Goal: Task Accomplishment & Management: Manage account settings

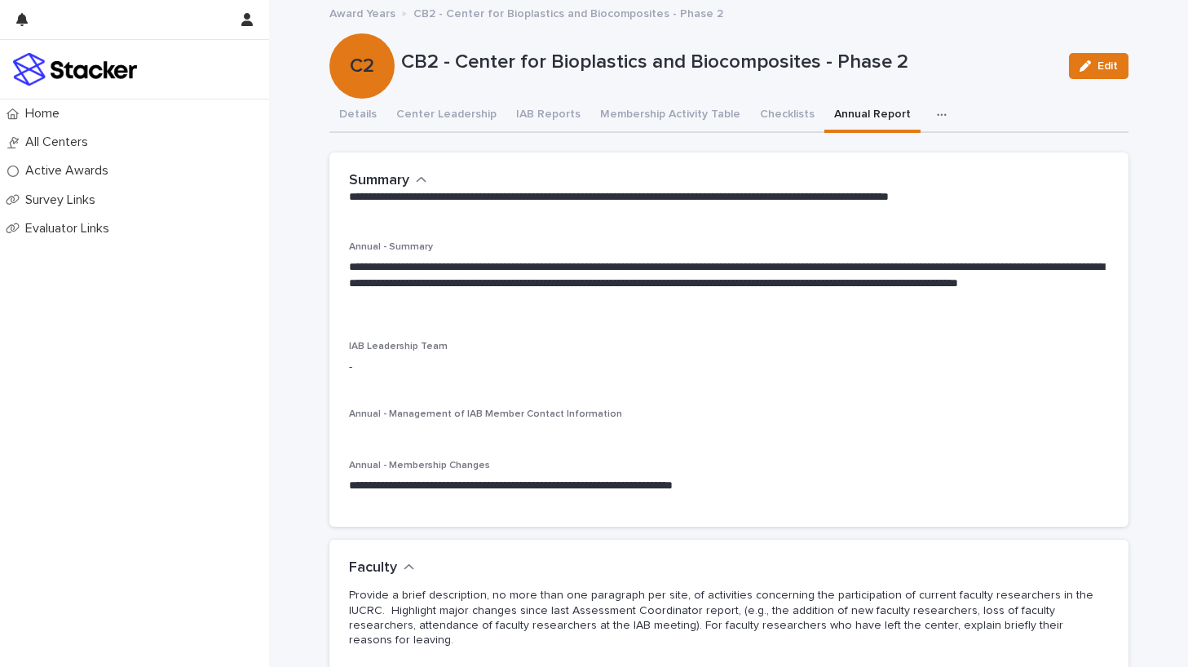
scroll to position [20, 0]
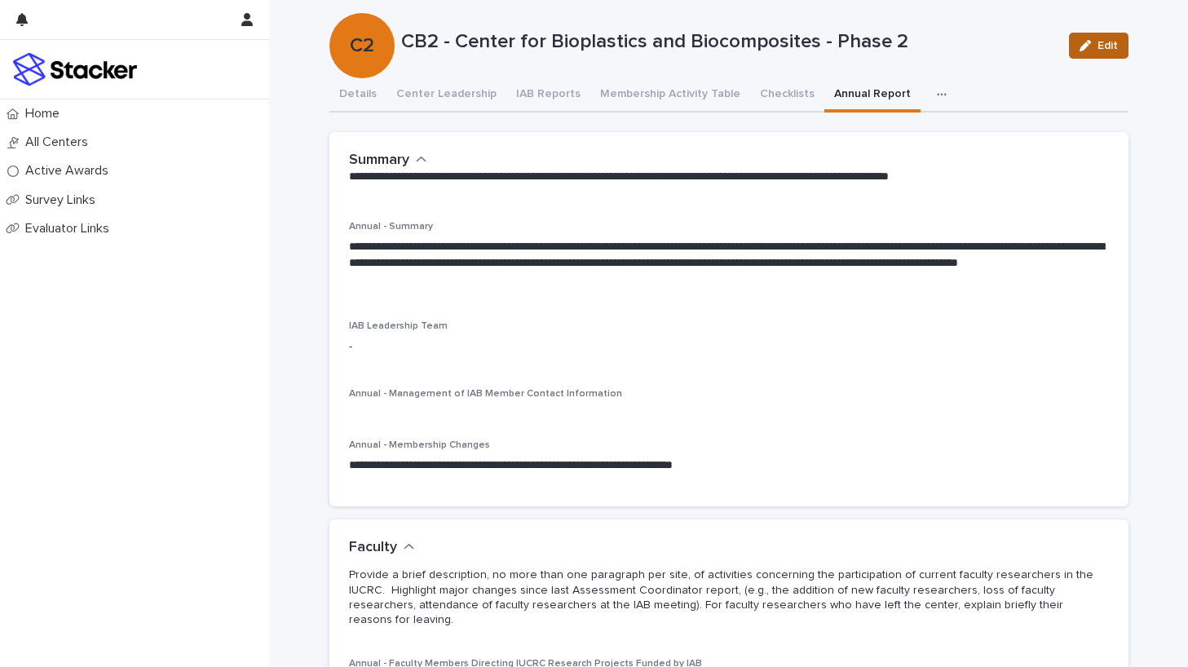
click at [1091, 46] on div "button" at bounding box center [1088, 45] width 18 height 11
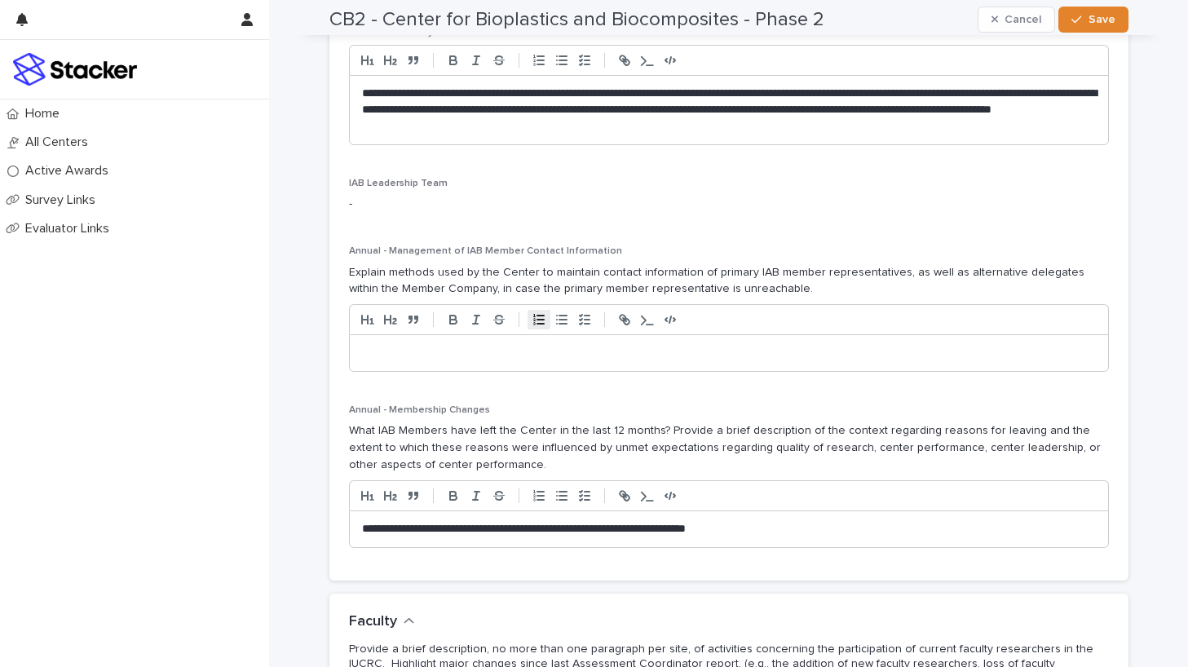
scroll to position [237, 0]
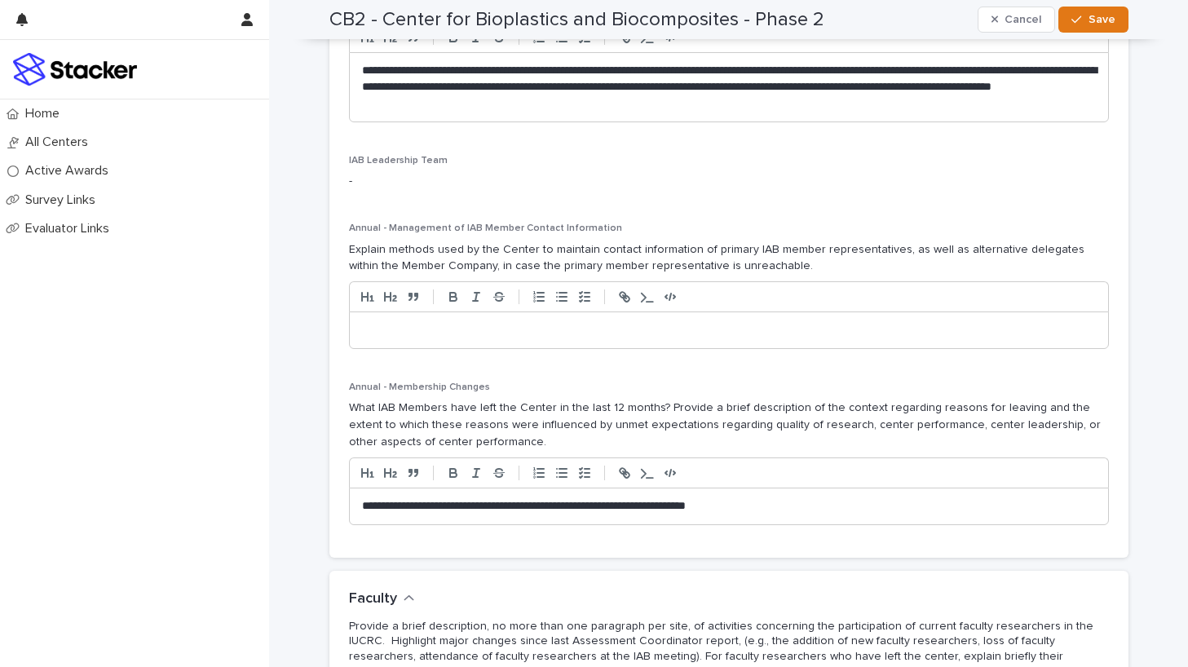
click at [514, 329] on p at bounding box center [729, 330] width 734 height 16
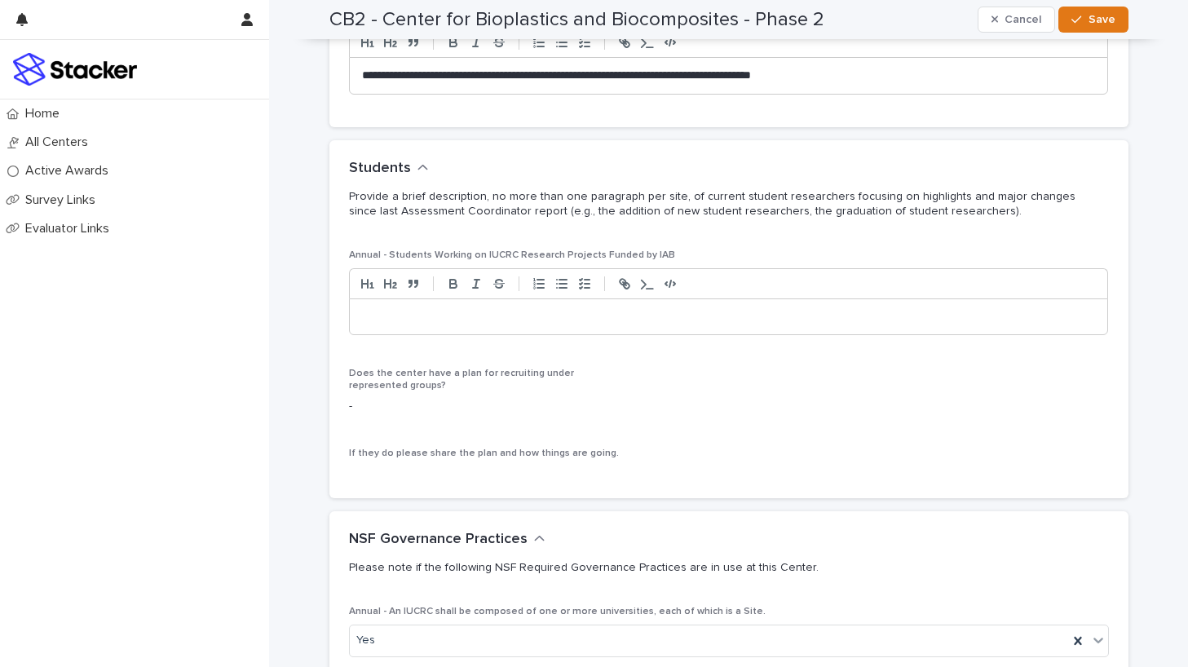
scroll to position [1028, 0]
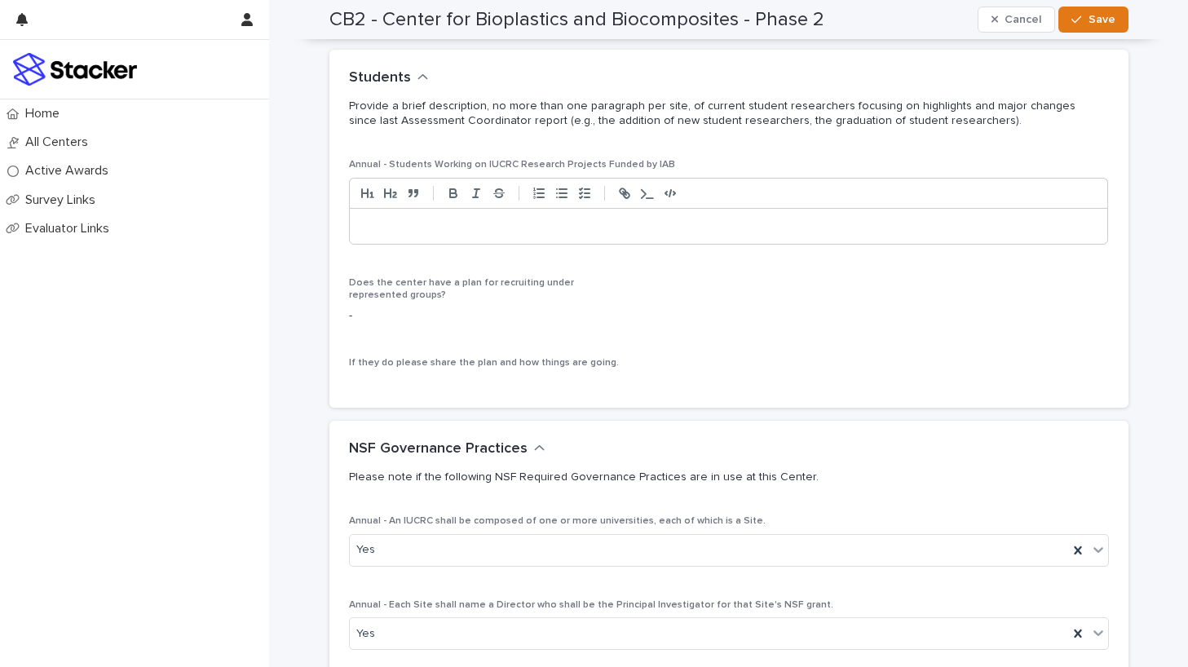
click at [507, 221] on div at bounding box center [729, 227] width 758 height 36
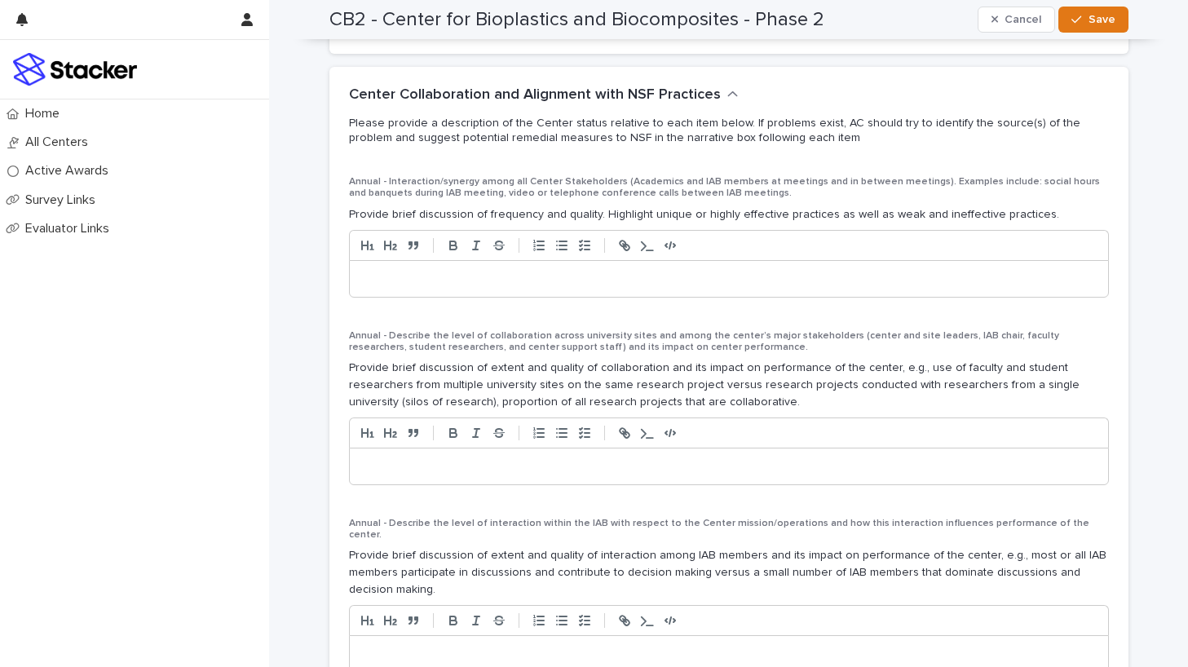
scroll to position [3458, 0]
click at [519, 271] on p at bounding box center [729, 279] width 734 height 16
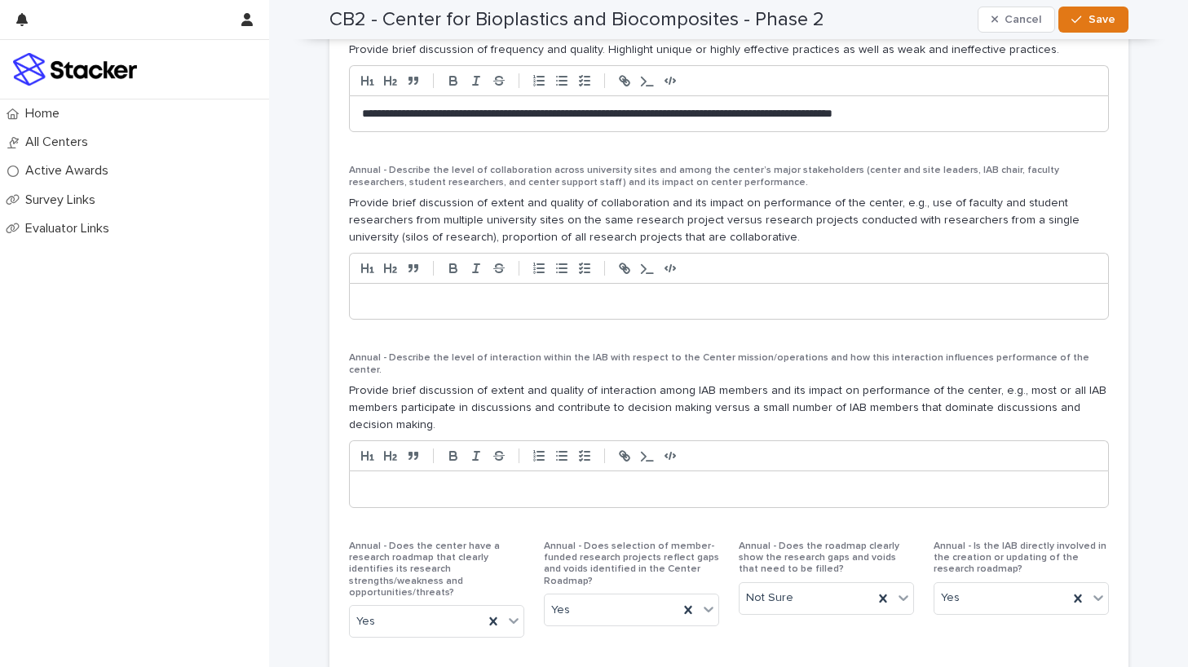
scroll to position [3630, 0]
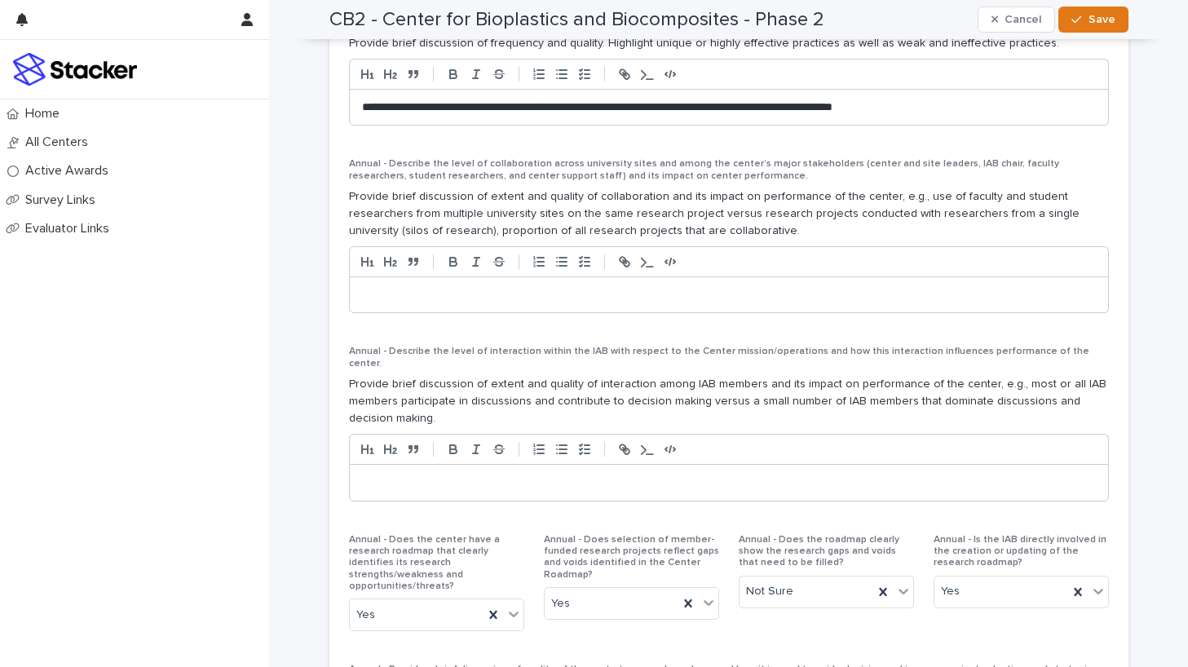
click at [469, 287] on p at bounding box center [729, 295] width 734 height 16
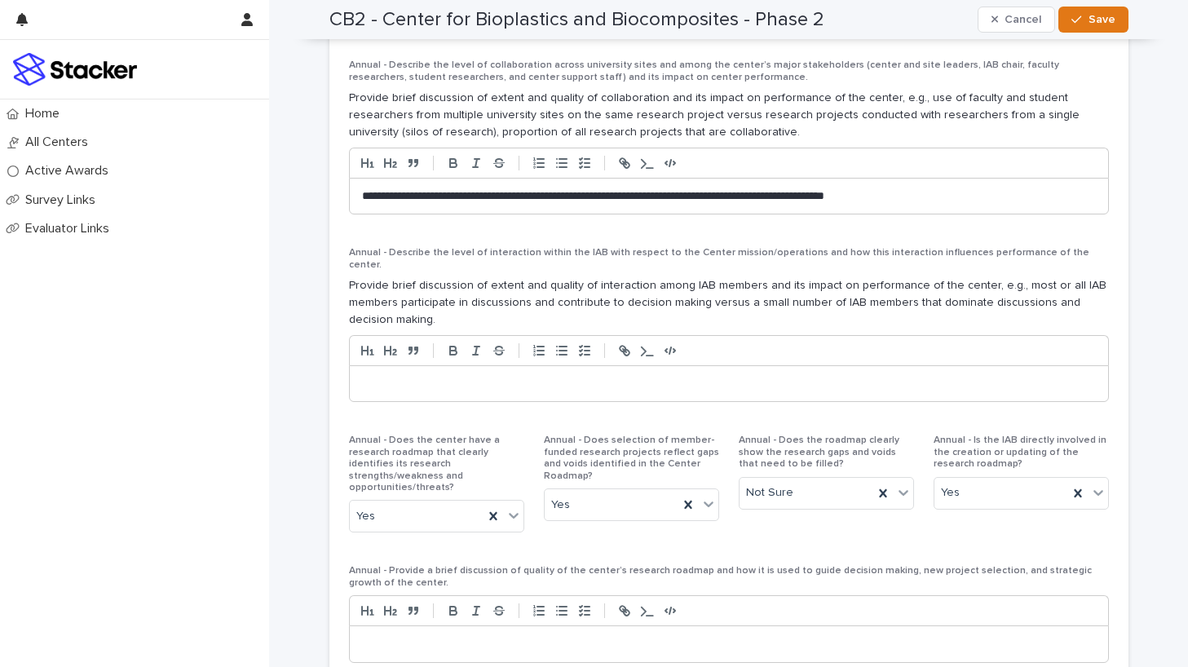
scroll to position [3740, 0]
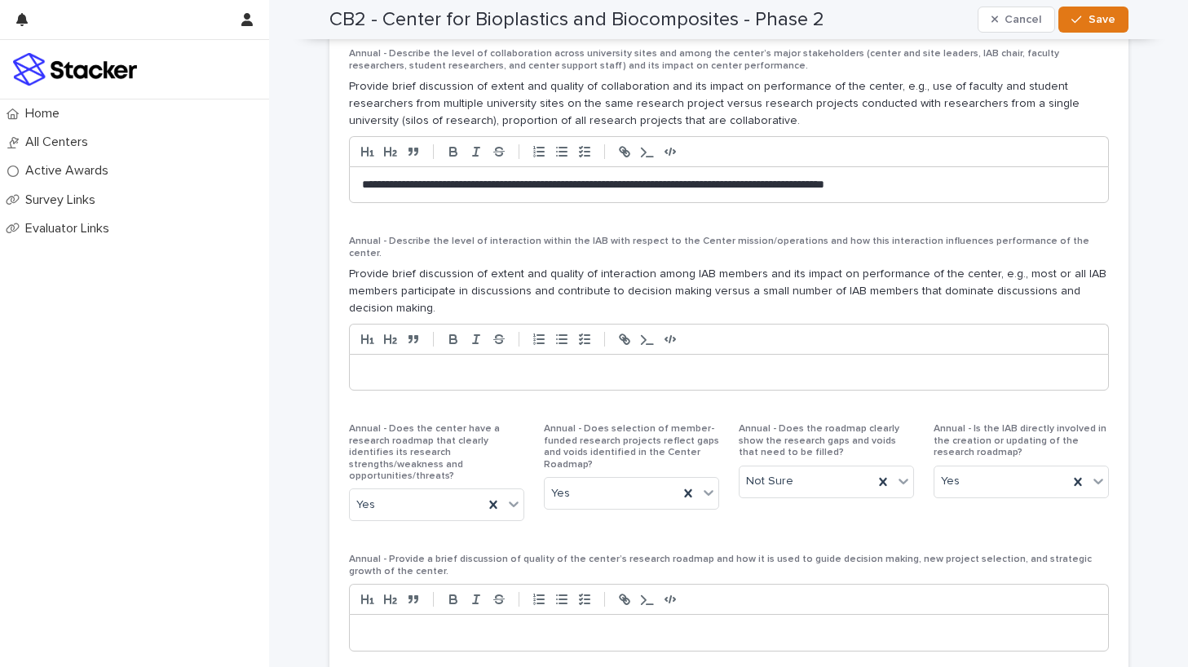
click at [445, 364] on p at bounding box center [729, 372] width 734 height 16
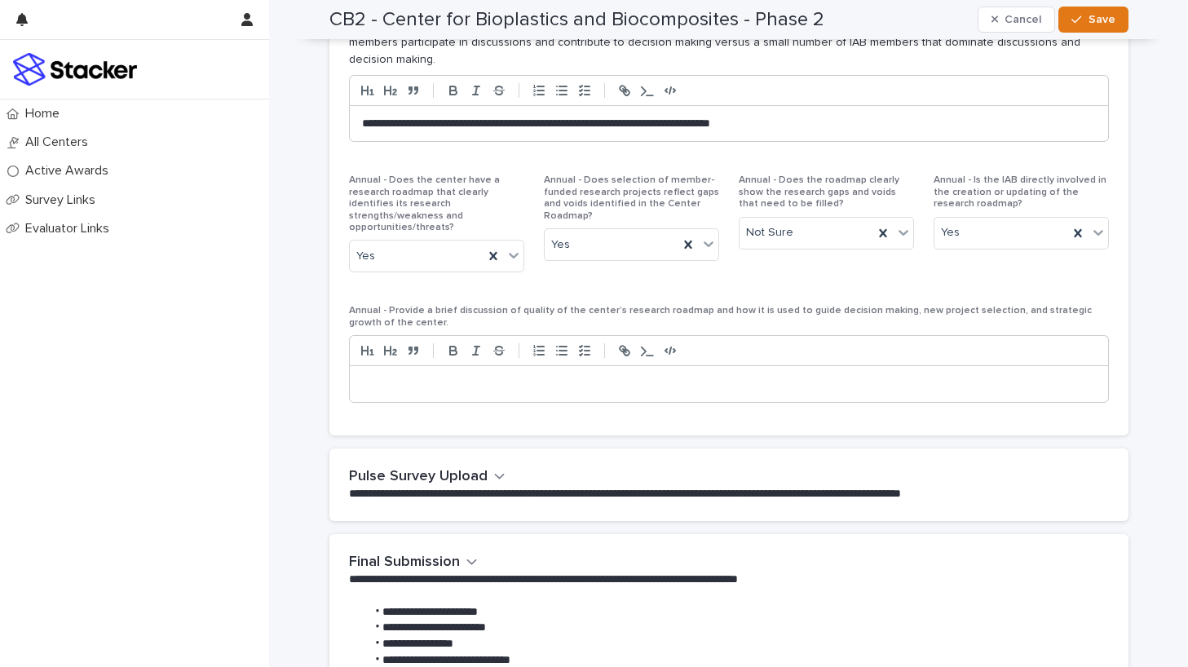
scroll to position [3990, 0]
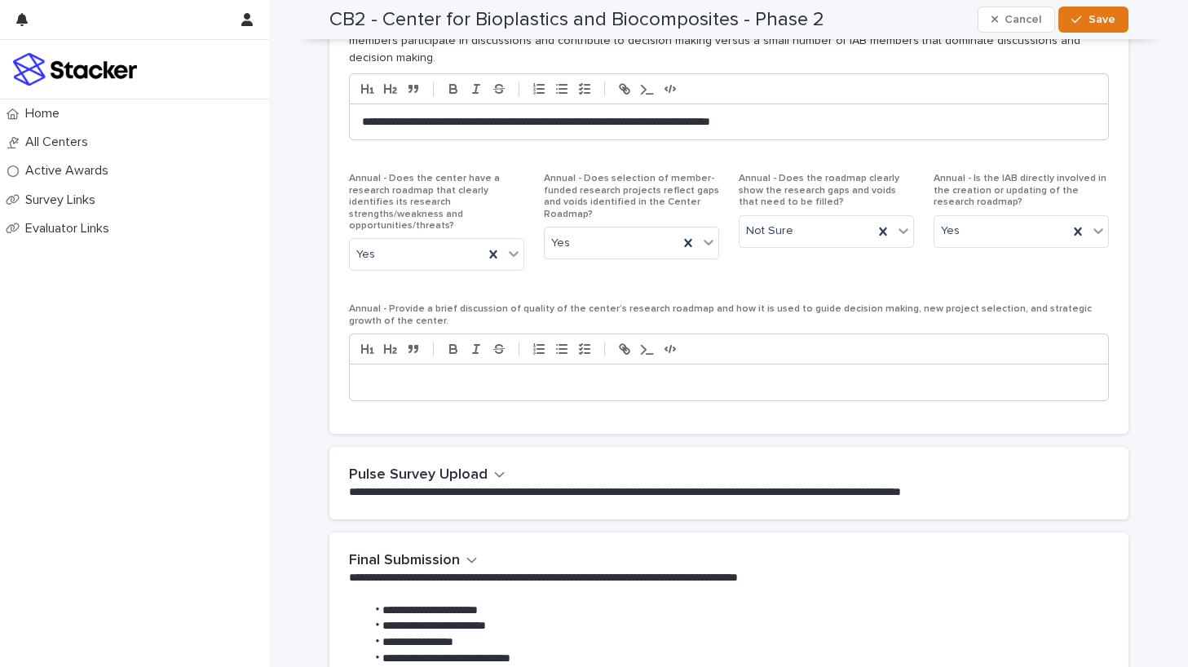
click at [632, 374] on p at bounding box center [729, 382] width 734 height 16
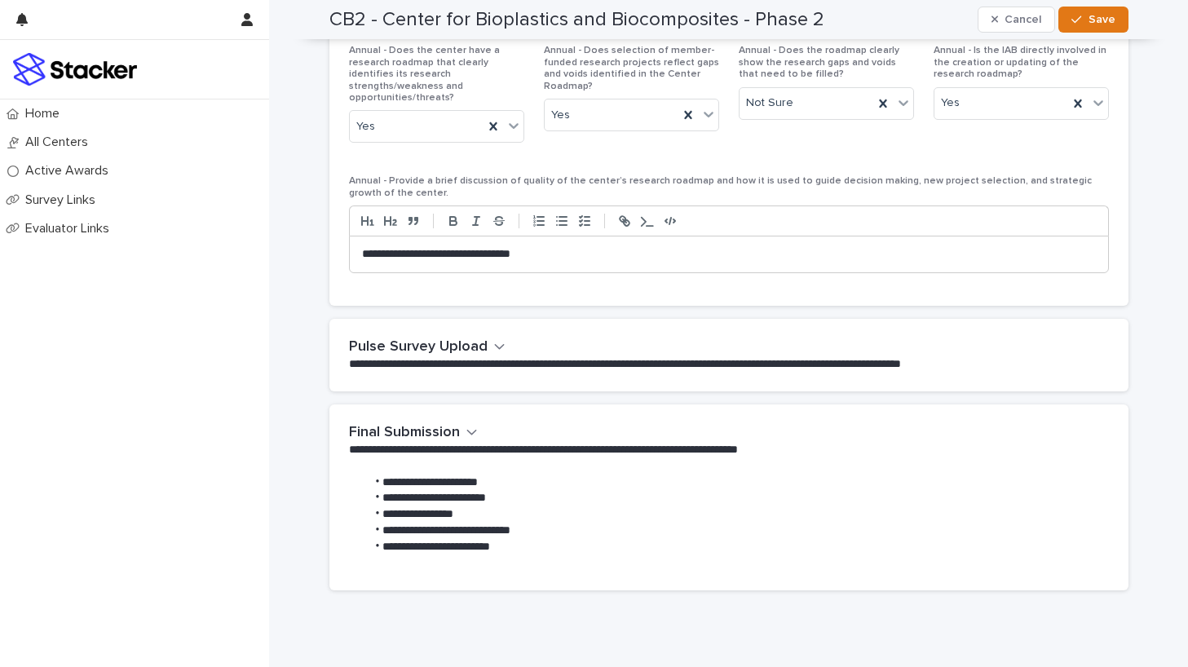
scroll to position [4109, 0]
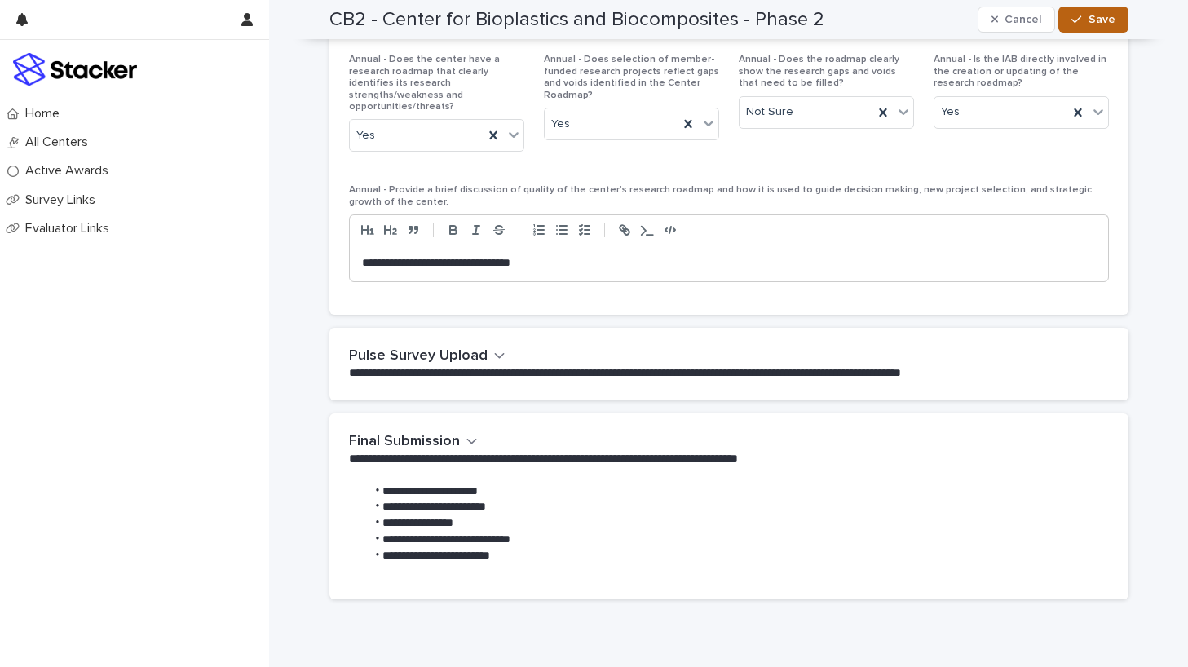
click at [1109, 18] on span "Save" at bounding box center [1101, 19] width 27 height 11
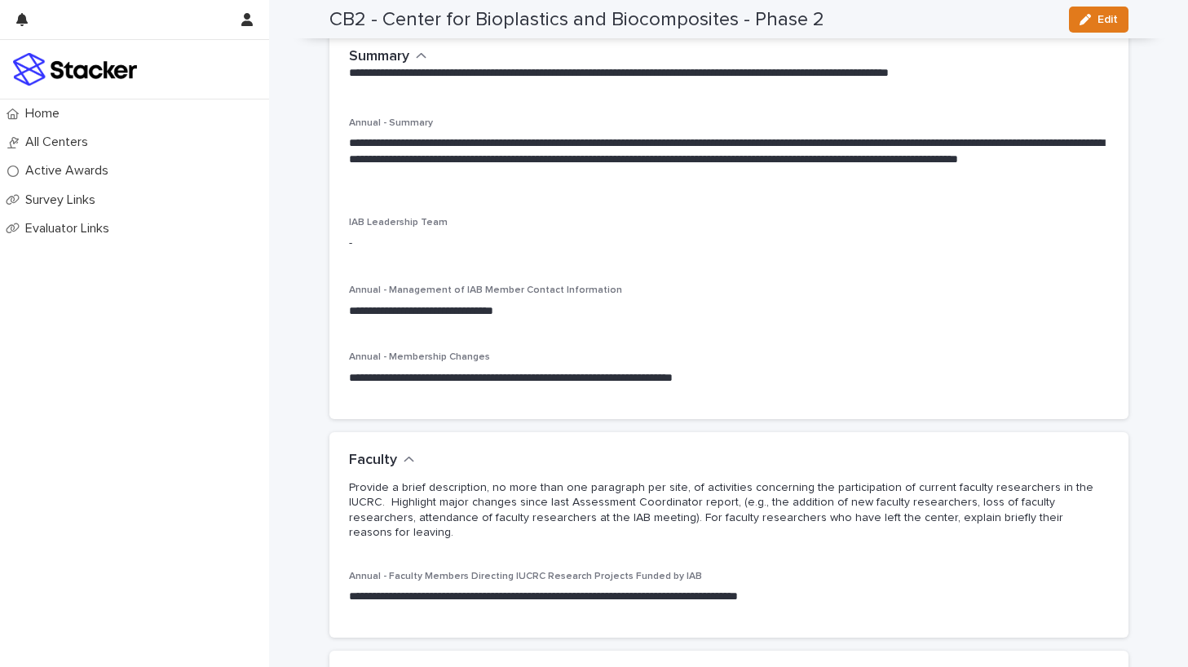
scroll to position [0, 0]
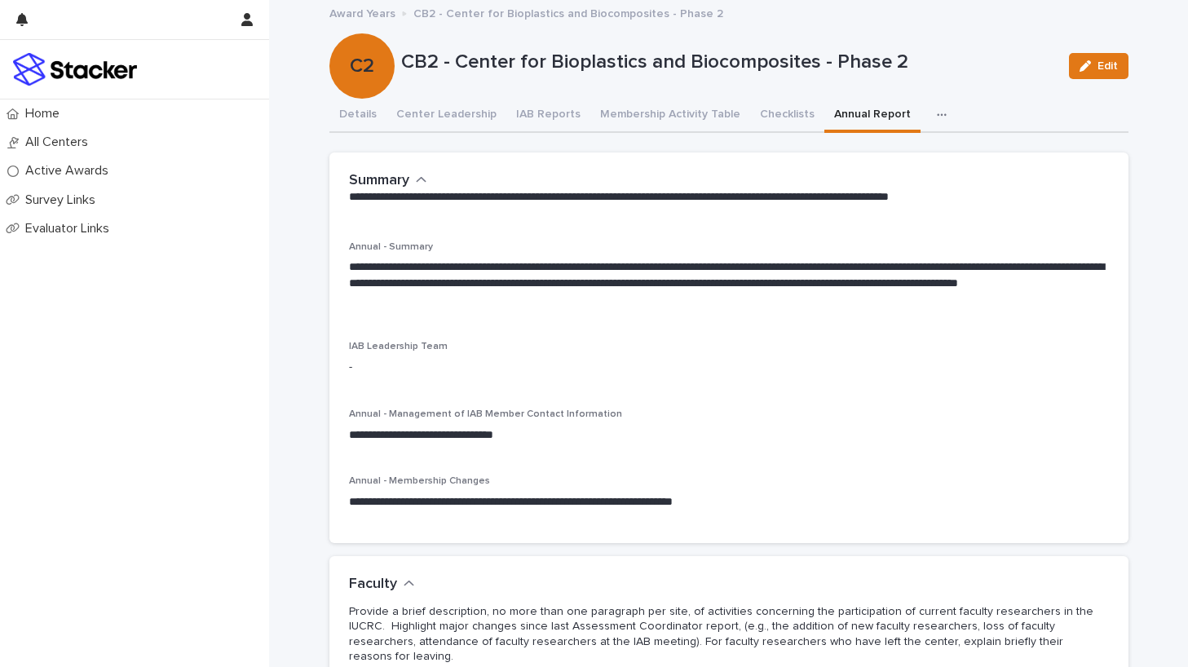
click at [937, 115] on icon "button" at bounding box center [941, 114] width 9 height 2
click at [733, 161] on div "**********" at bounding box center [728, 196] width 799 height 89
click at [368, 117] on button "Details" at bounding box center [357, 116] width 57 height 34
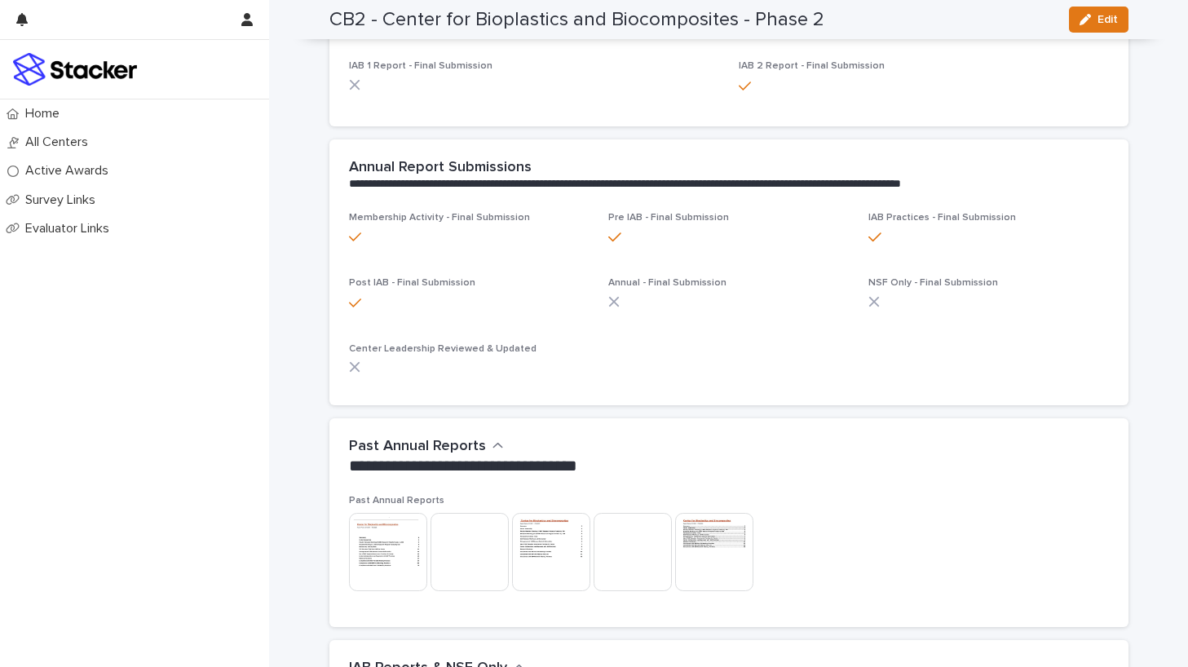
scroll to position [666, 0]
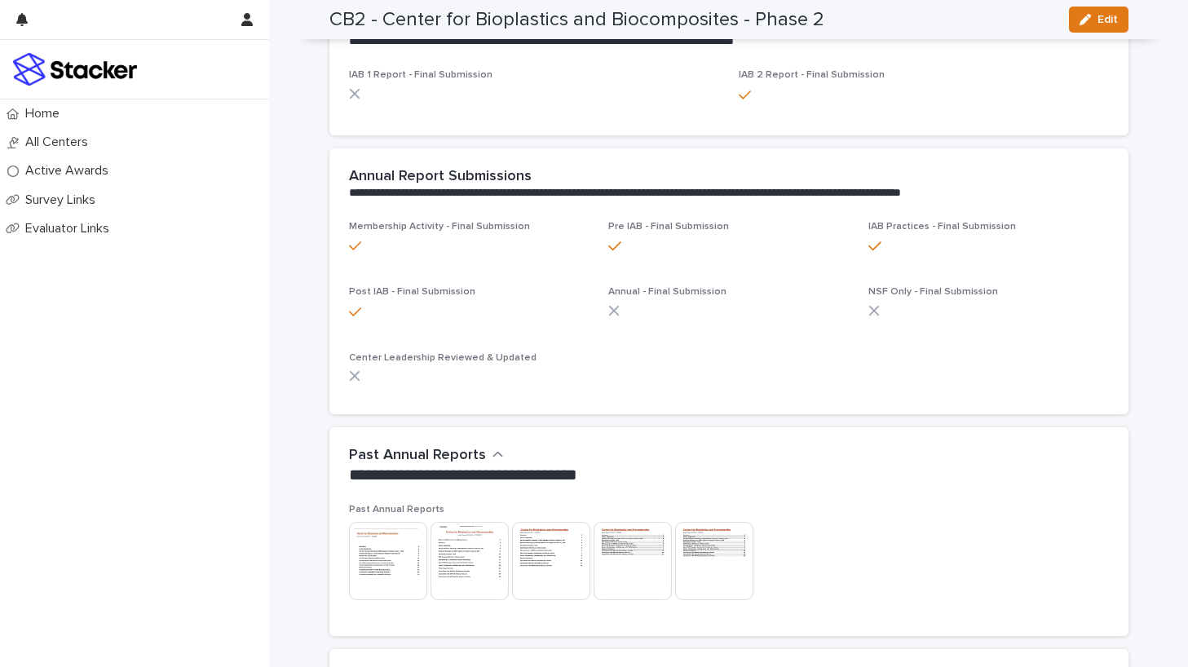
click at [644, 290] on span "Annual - Final Submission" at bounding box center [667, 292] width 118 height 10
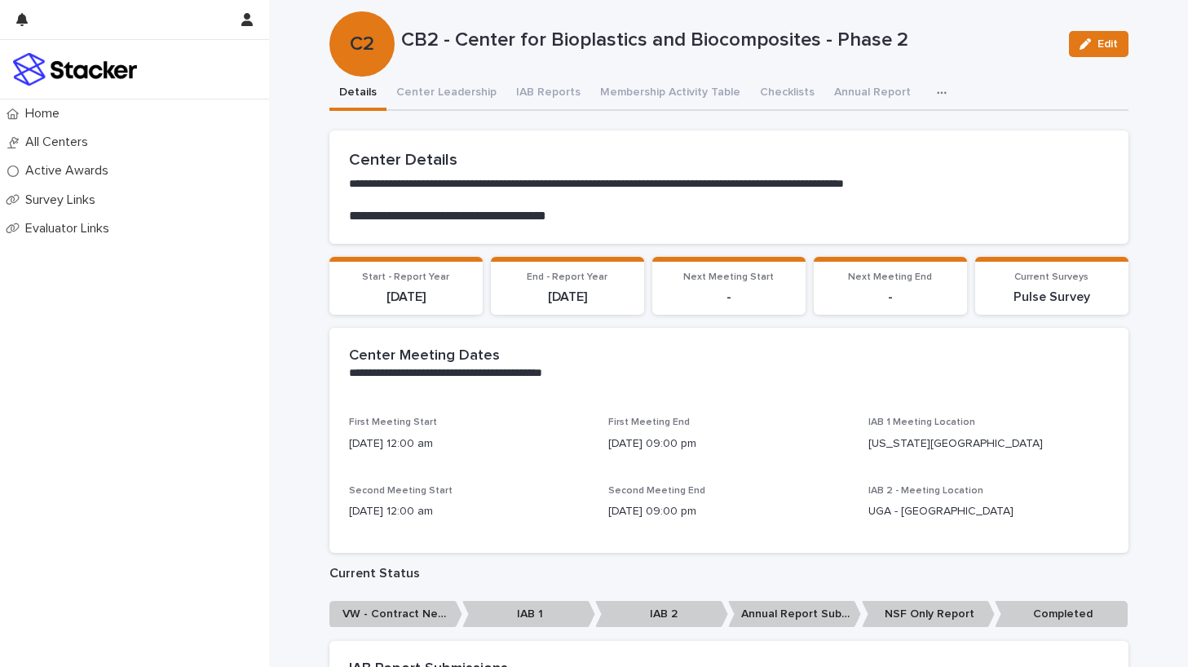
scroll to position [28, 0]
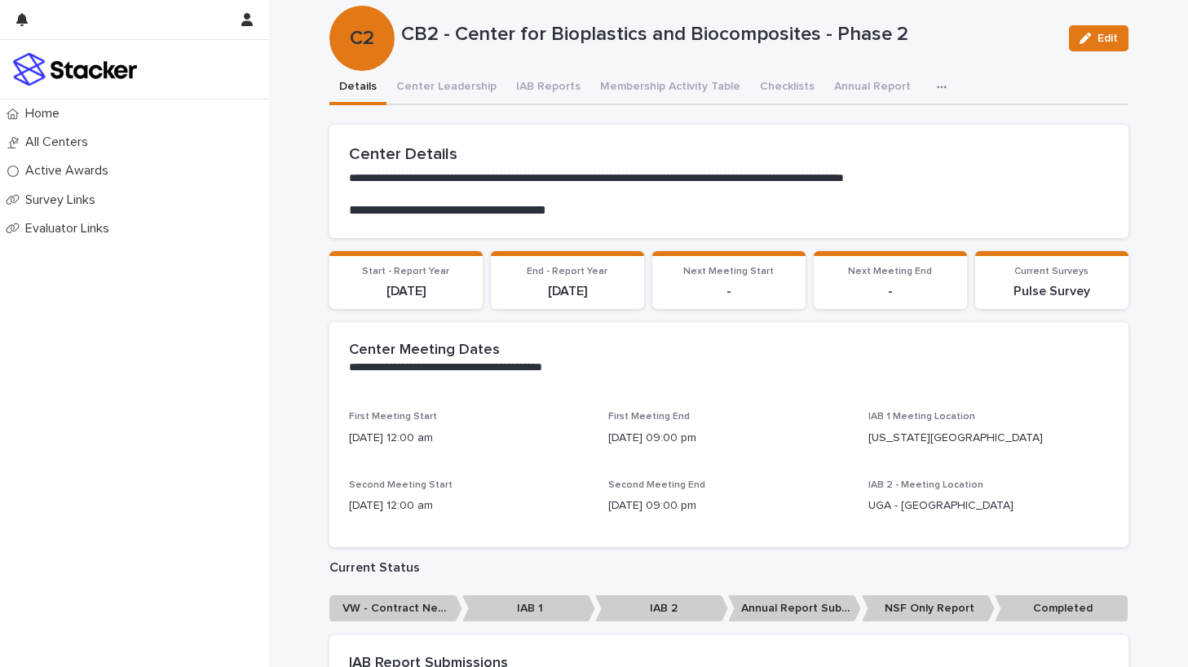
click at [733, 272] on span "Next Meeting Start" at bounding box center [728, 272] width 90 height 10
click at [1091, 34] on icon "button" at bounding box center [1084, 38] width 11 height 11
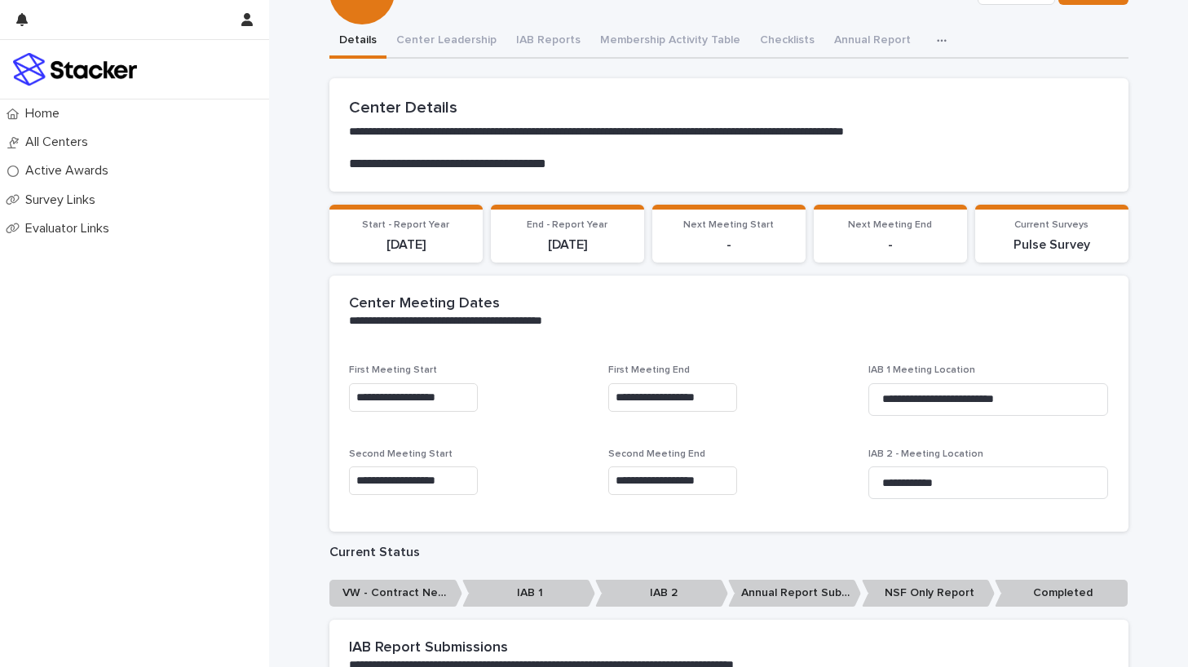
scroll to position [79, 0]
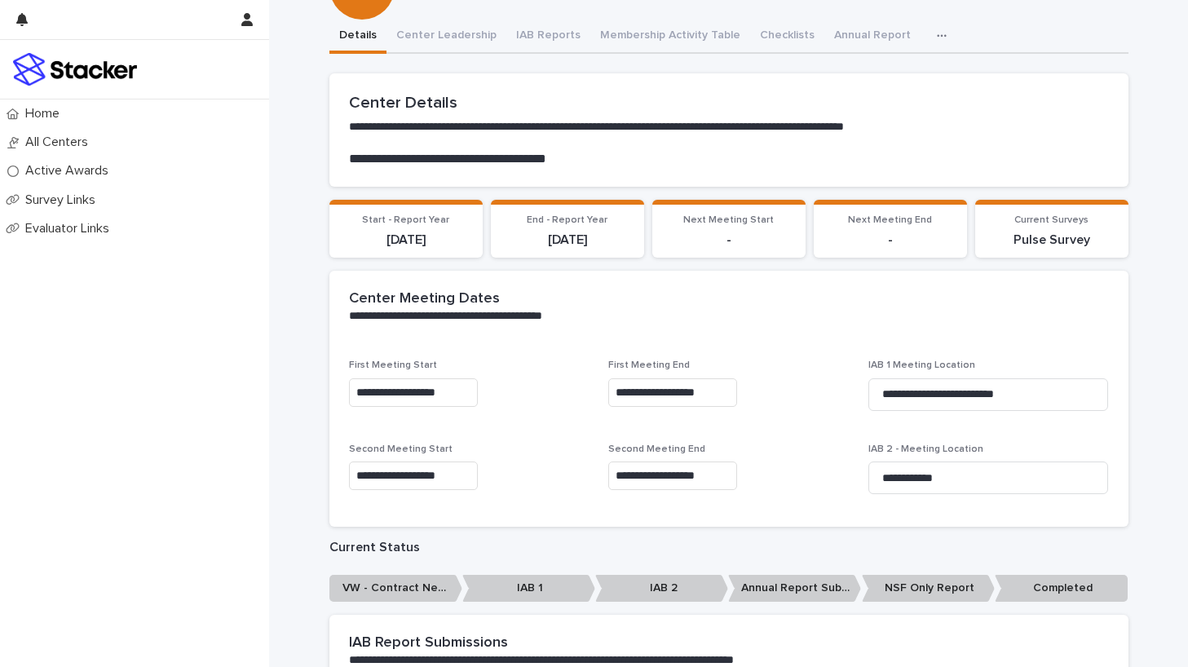
click at [761, 213] on section "Next Meeting Start -" at bounding box center [728, 229] width 153 height 59
click at [743, 227] on div "Next Meeting Start -" at bounding box center [729, 231] width 134 height 34
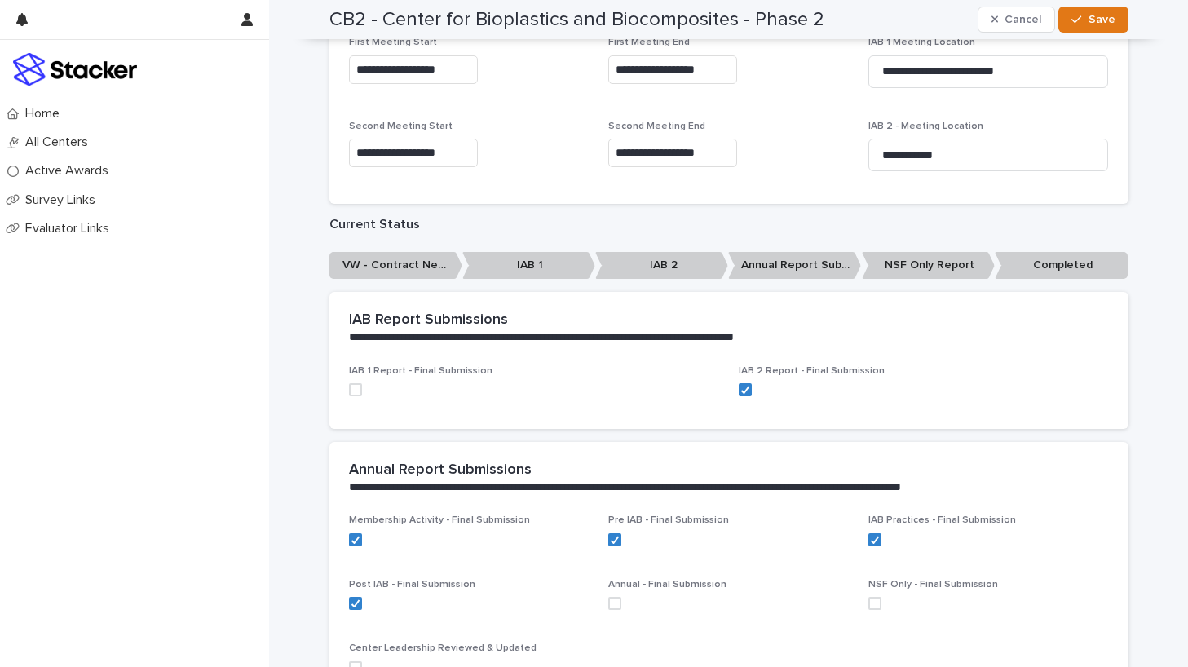
scroll to position [403, 0]
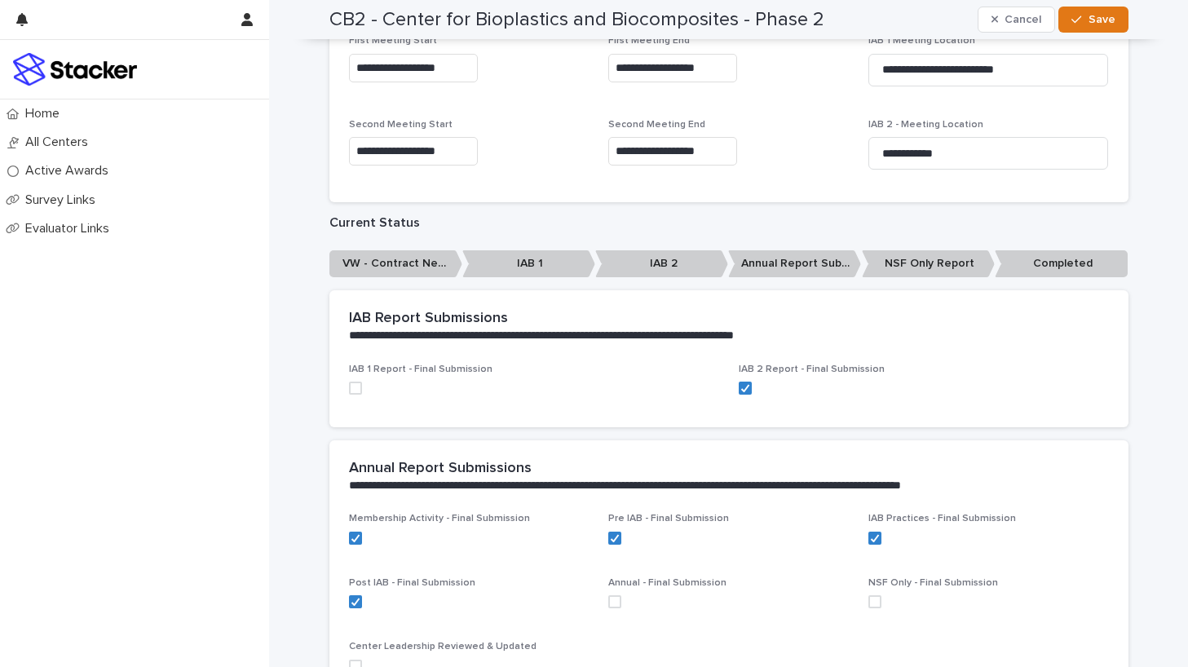
click at [355, 390] on span at bounding box center [355, 387] width 13 height 13
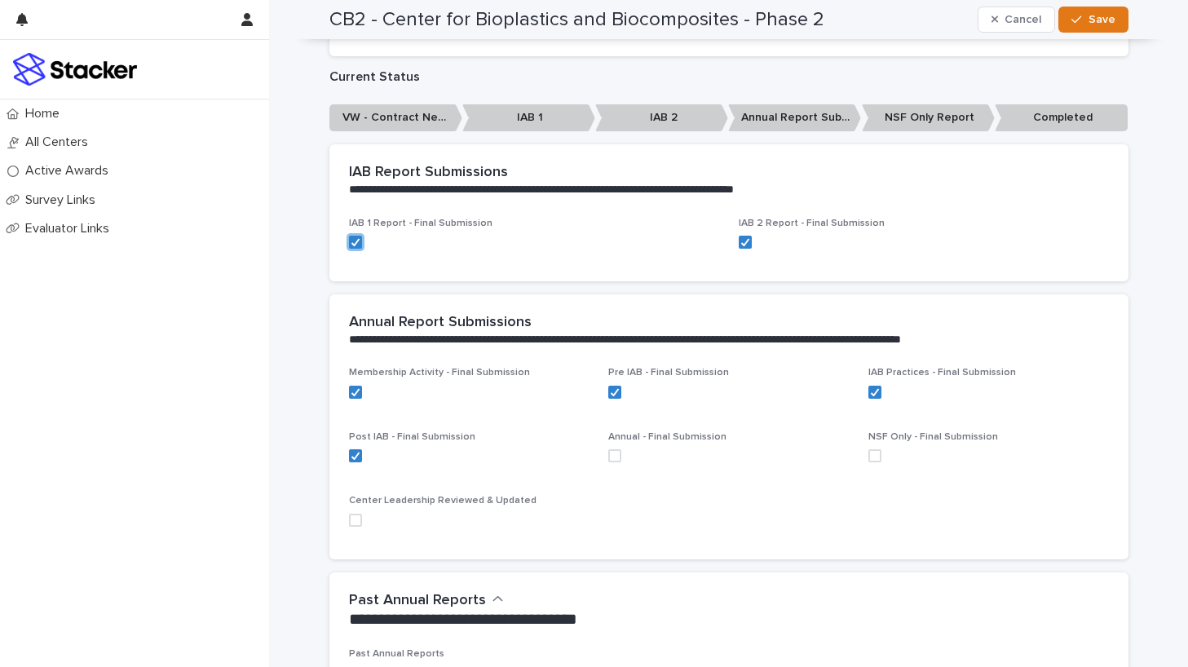
scroll to position [637, 0]
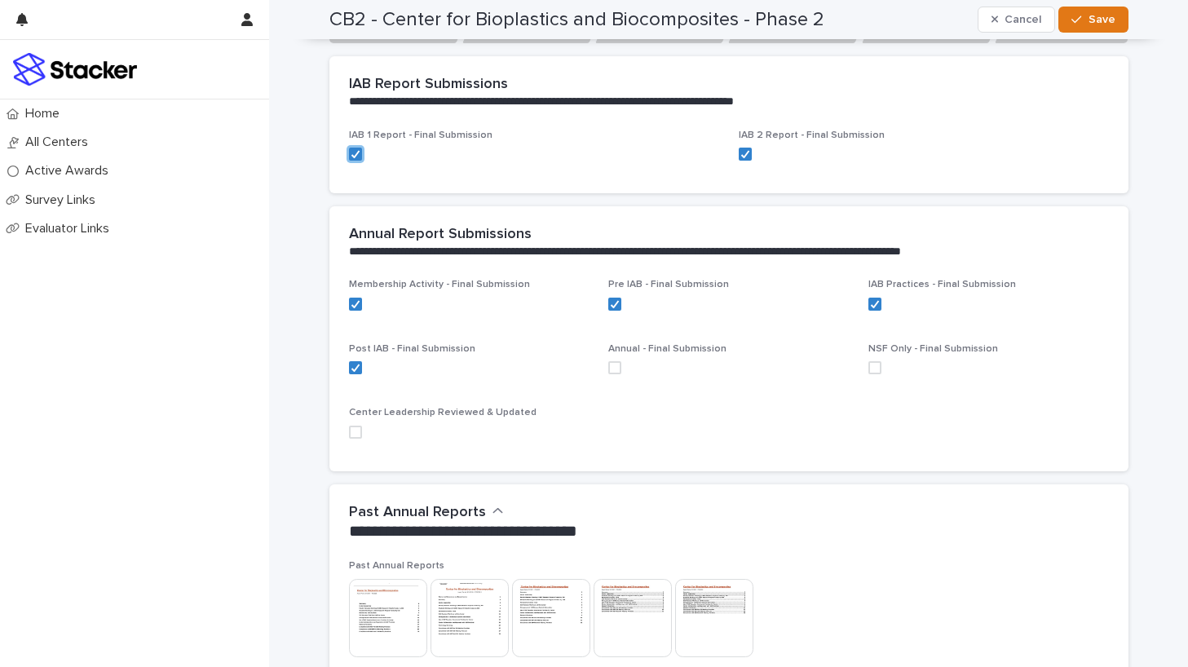
click at [618, 367] on span at bounding box center [614, 367] width 13 height 13
click at [357, 429] on span at bounding box center [355, 431] width 13 height 13
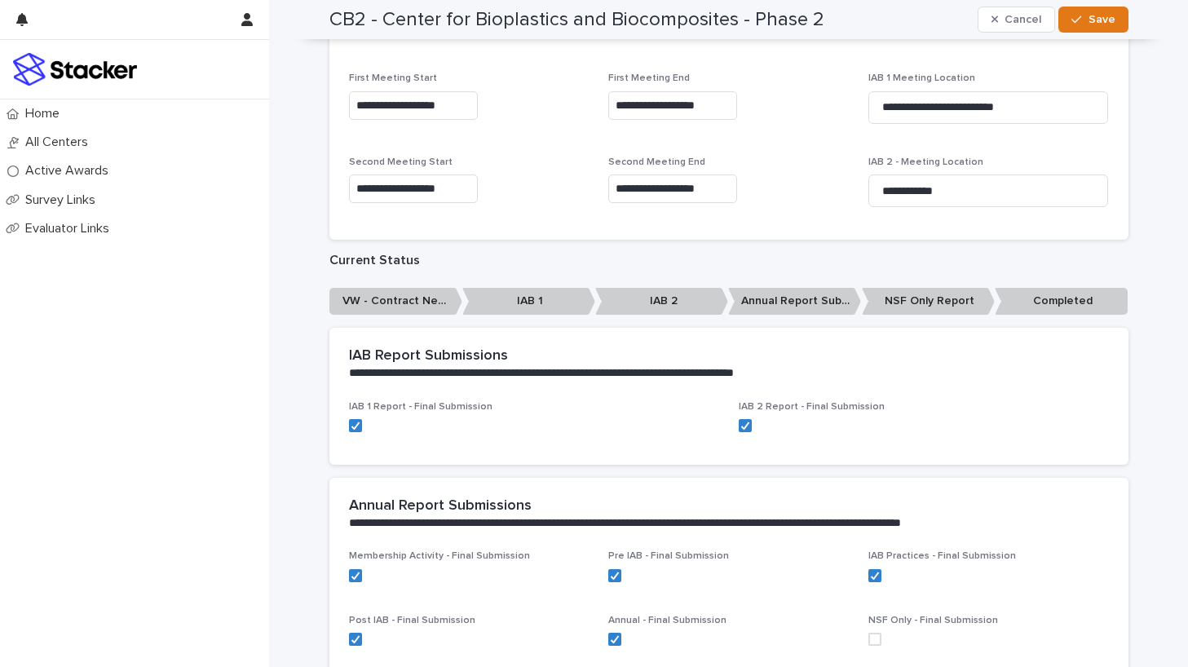
scroll to position [273, 0]
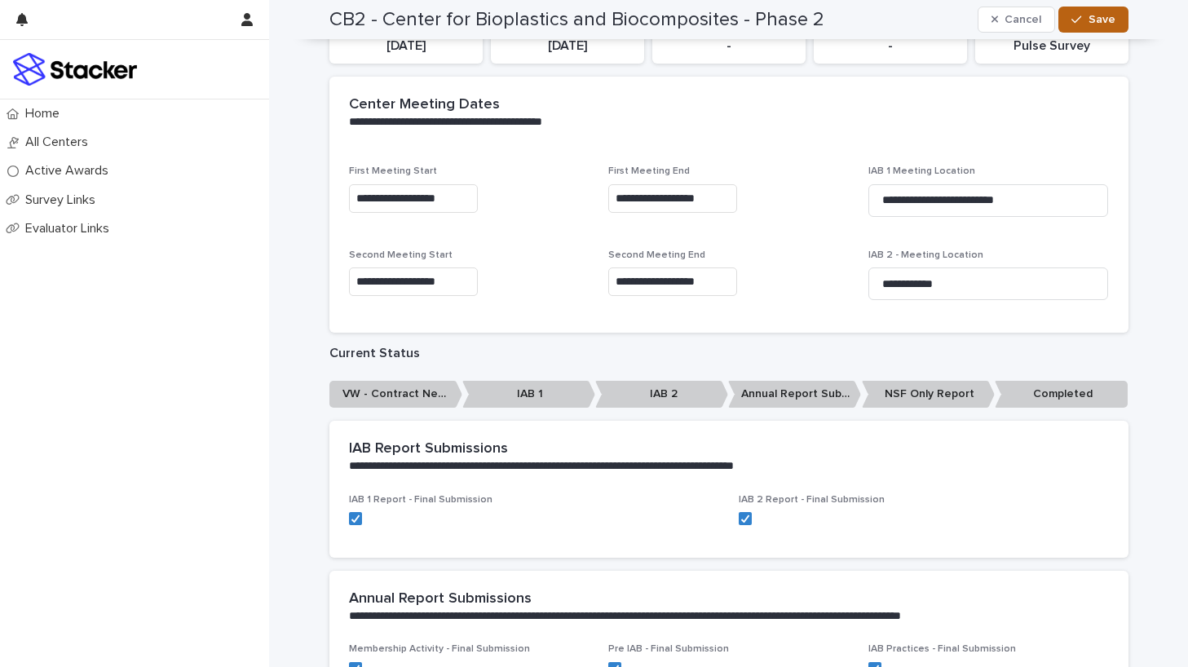
click at [1089, 26] on button "Save" at bounding box center [1092, 20] width 69 height 26
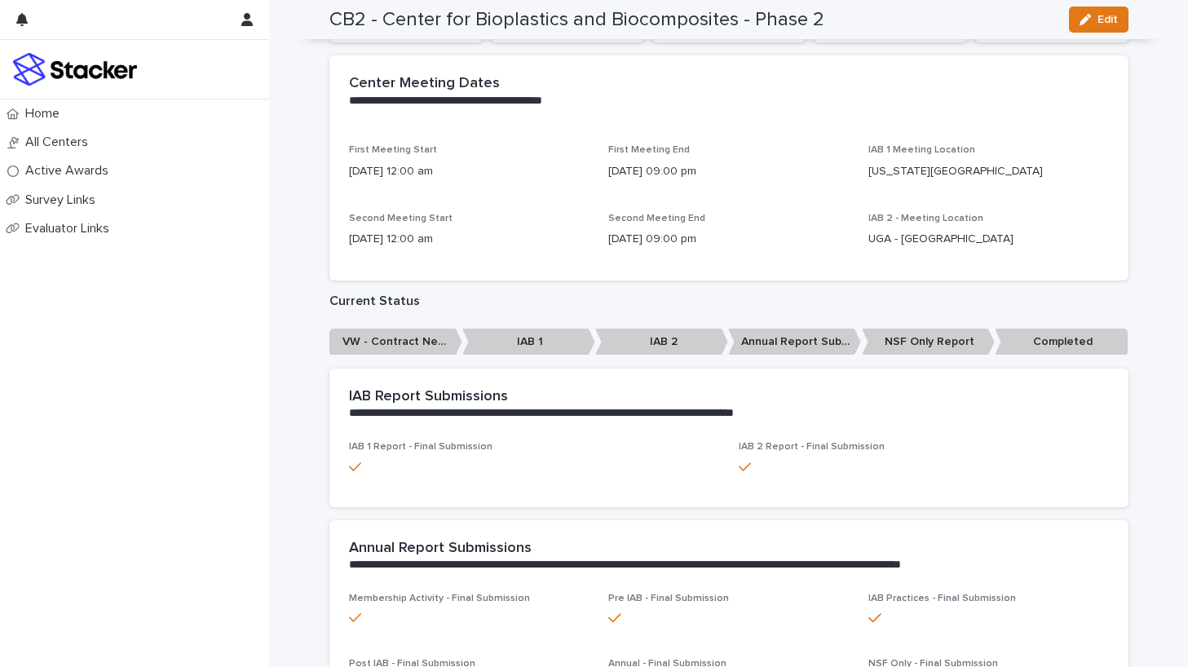
scroll to position [0, 0]
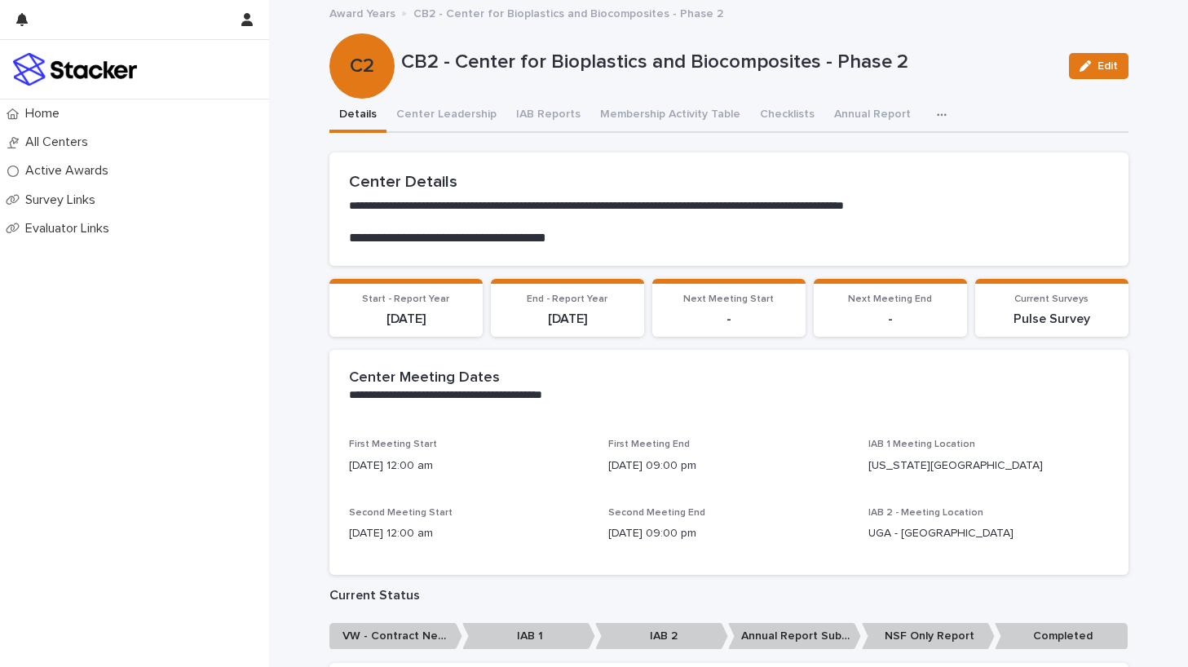
click at [937, 117] on icon "button" at bounding box center [942, 114] width 10 height 11
click at [869, 152] on span "NSF-Only Report" at bounding box center [873, 157] width 87 height 11
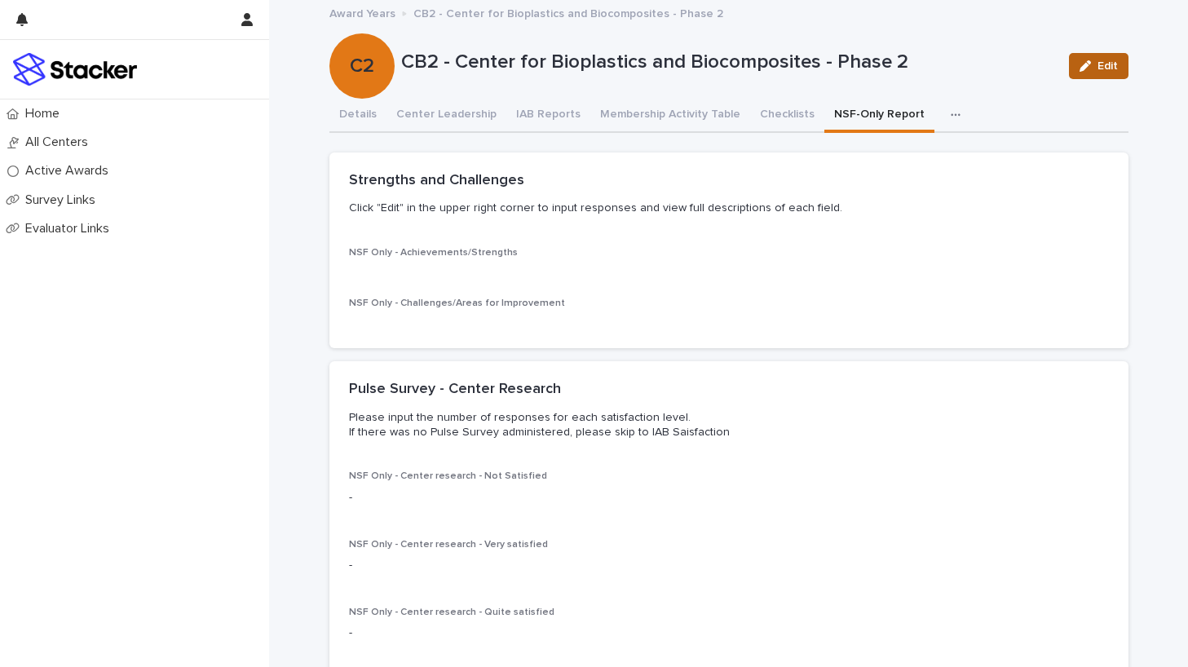
click at [1104, 77] on button "Edit" at bounding box center [1099, 66] width 60 height 26
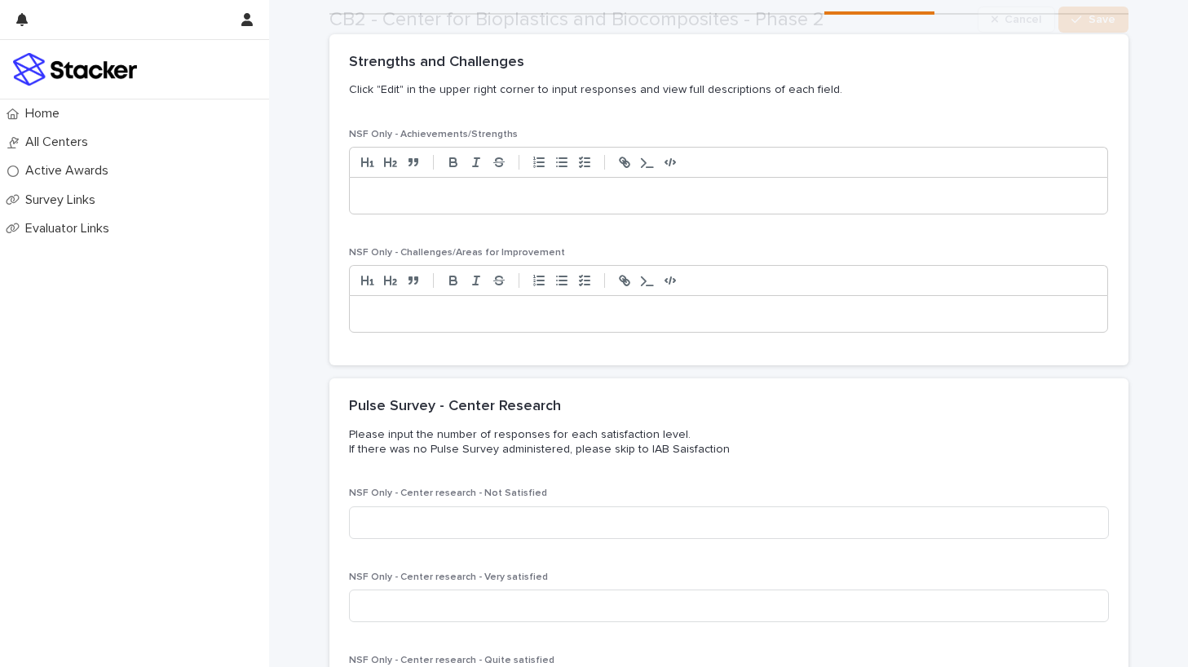
scroll to position [156, 0]
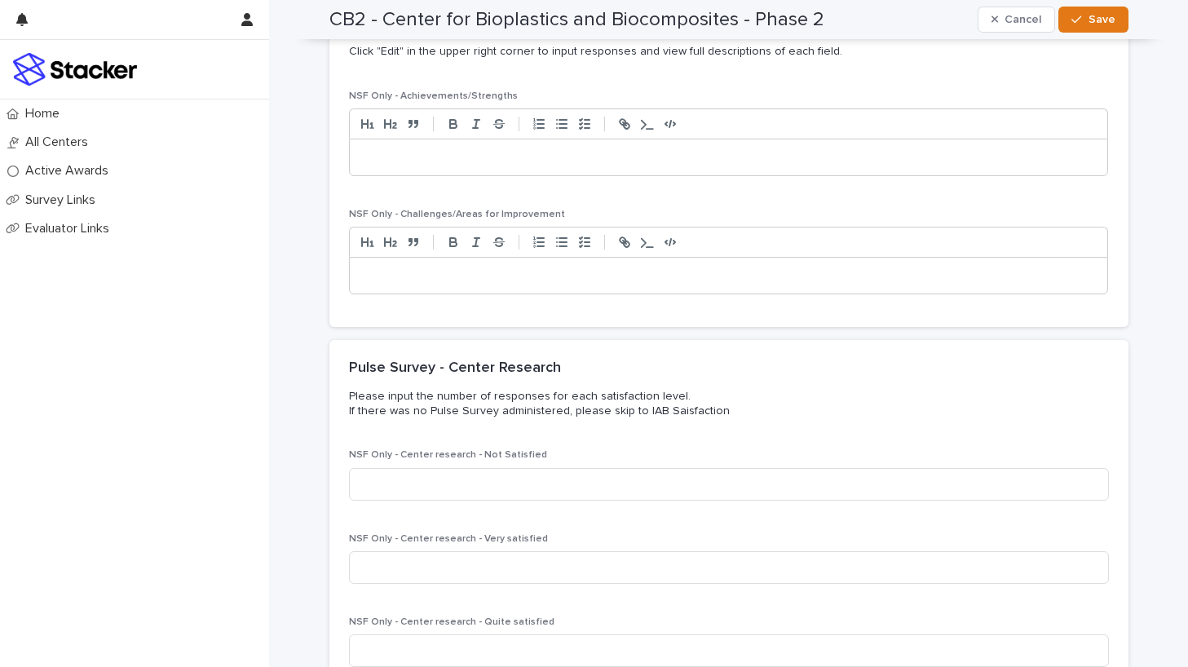
click at [577, 168] on div at bounding box center [729, 157] width 758 height 36
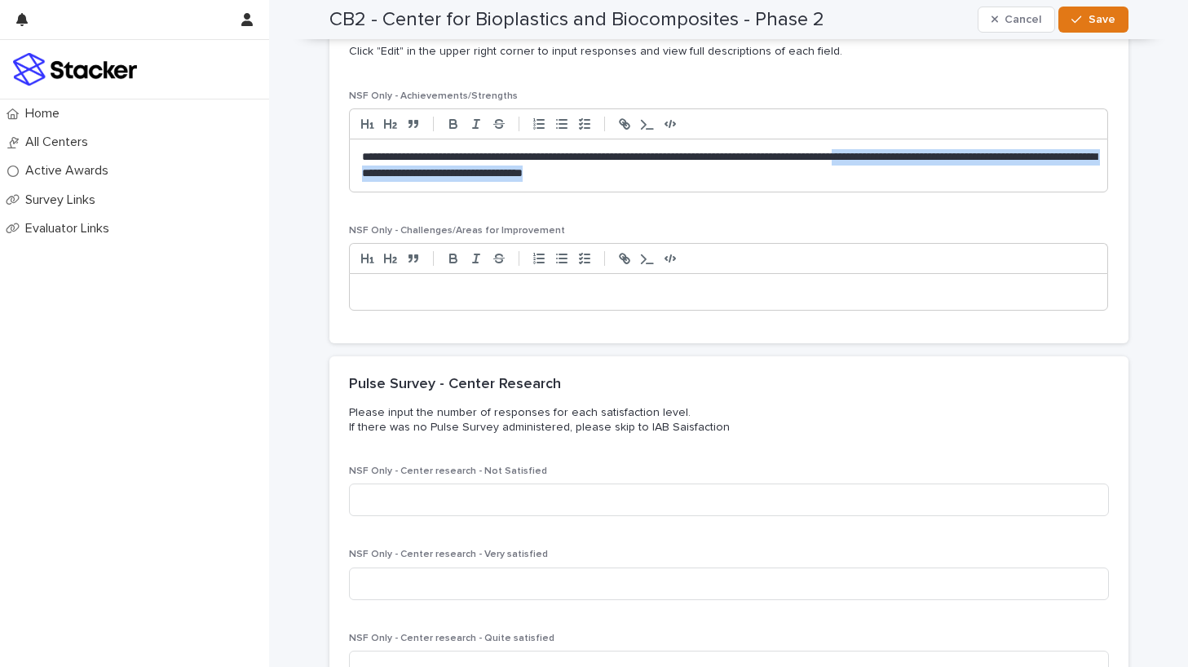
drag, startPoint x: 931, startPoint y: 154, endPoint x: 940, endPoint y: 170, distance: 18.6
click at [940, 170] on p "**********" at bounding box center [729, 165] width 734 height 33
click at [698, 284] on p at bounding box center [729, 292] width 734 height 16
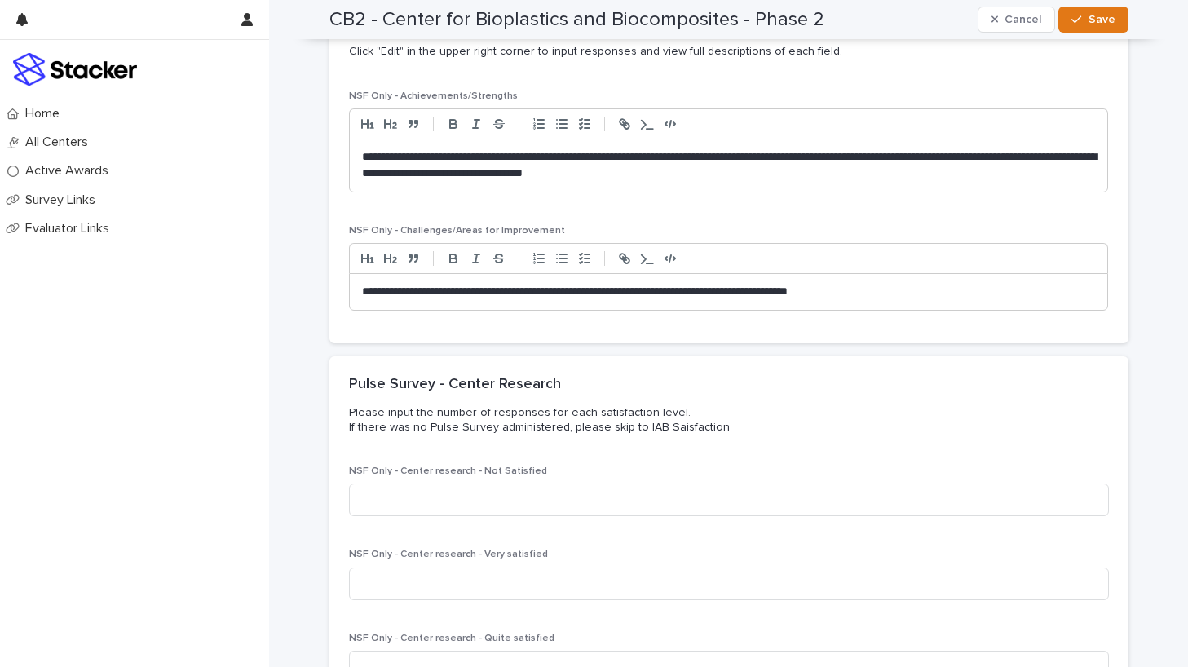
scroll to position [0, 0]
drag, startPoint x: 933, startPoint y: 156, endPoint x: 934, endPoint y: 192, distance: 35.9
click at [934, 192] on div "**********" at bounding box center [729, 147] width 760 height 115
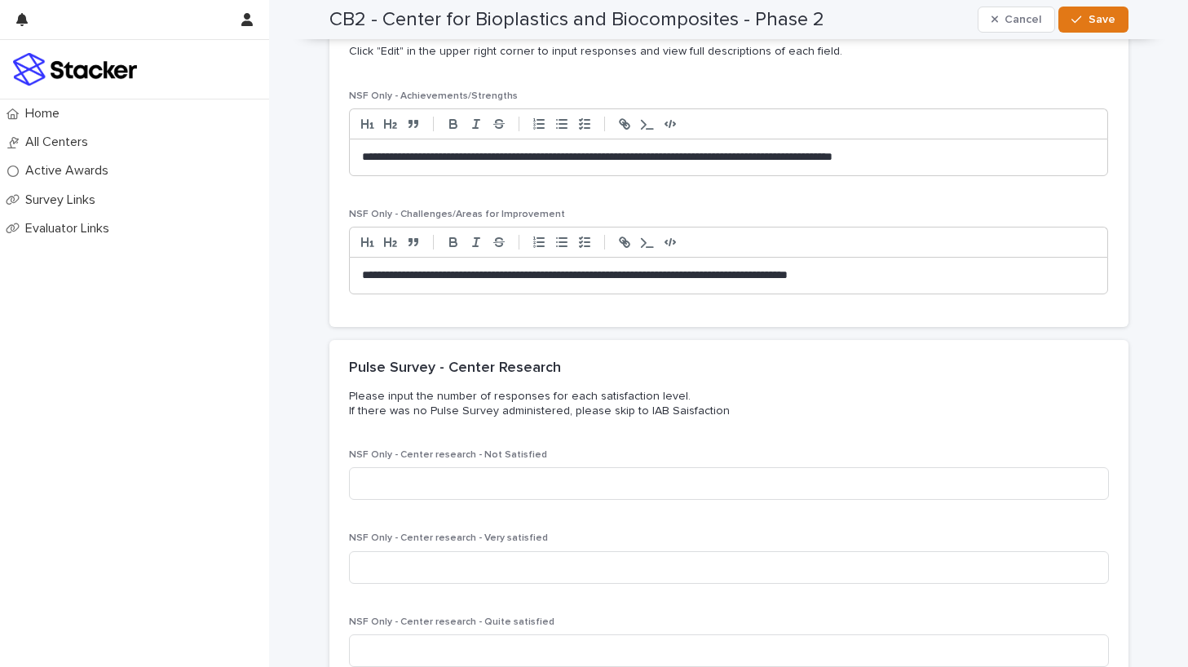
click at [923, 273] on p "**********" at bounding box center [729, 275] width 734 height 16
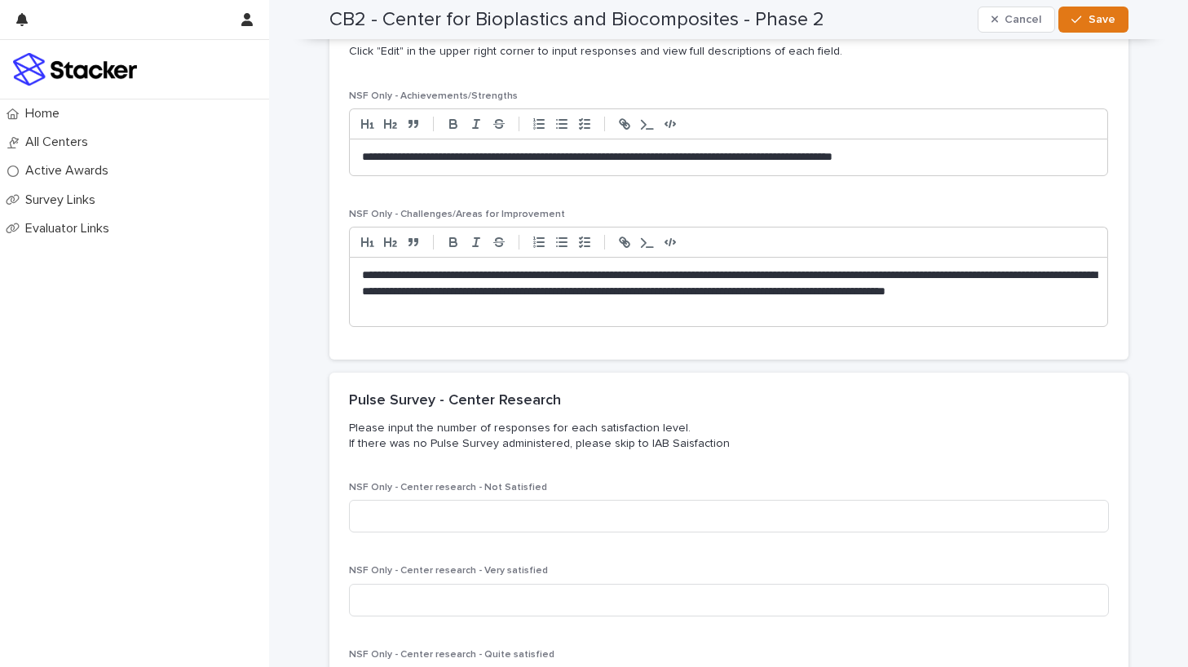
click at [1013, 167] on div "**********" at bounding box center [729, 157] width 758 height 36
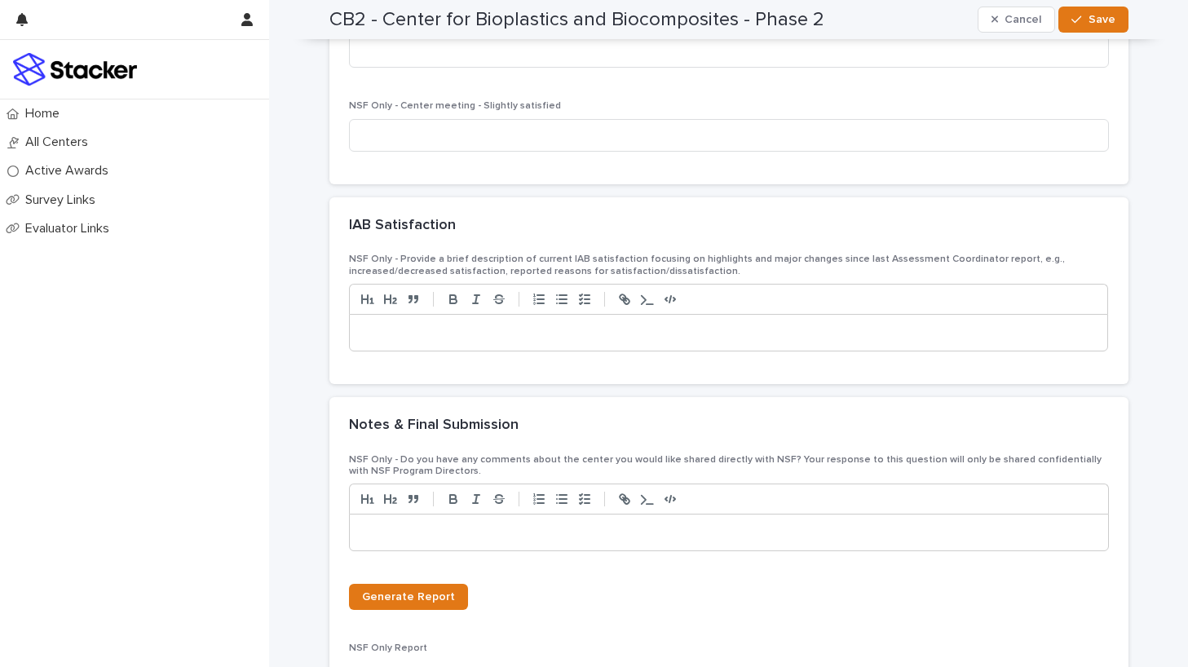
scroll to position [1882, 0]
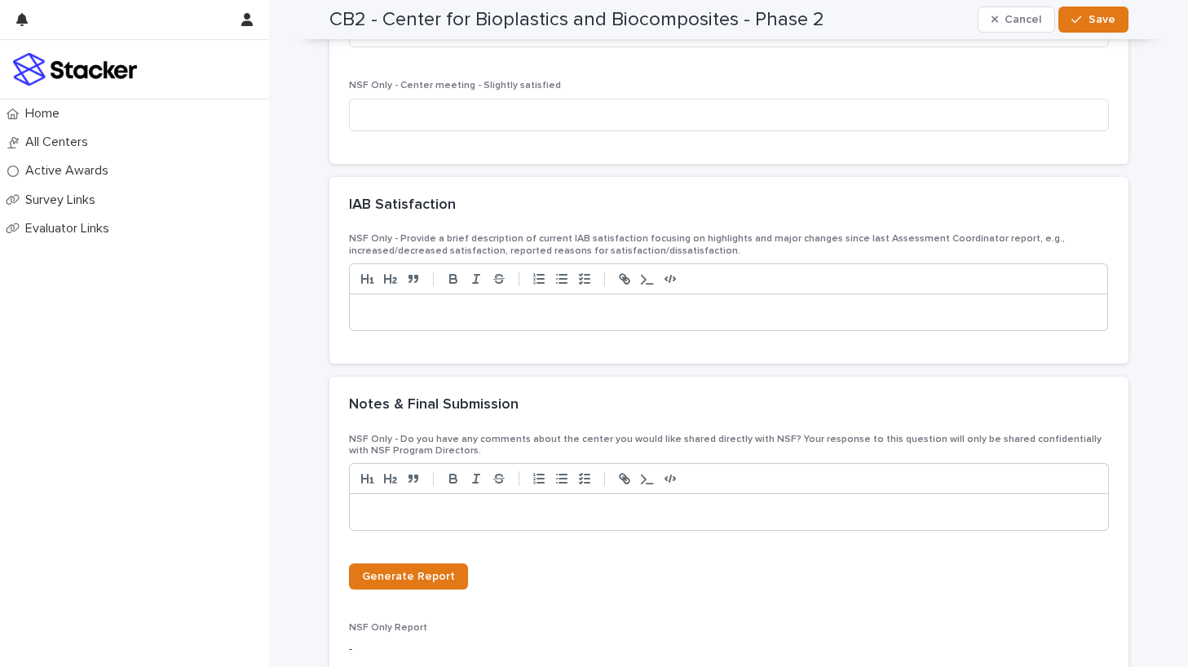
click at [763, 293] on div at bounding box center [729, 311] width 760 height 37
click at [746, 309] on p at bounding box center [729, 312] width 734 height 16
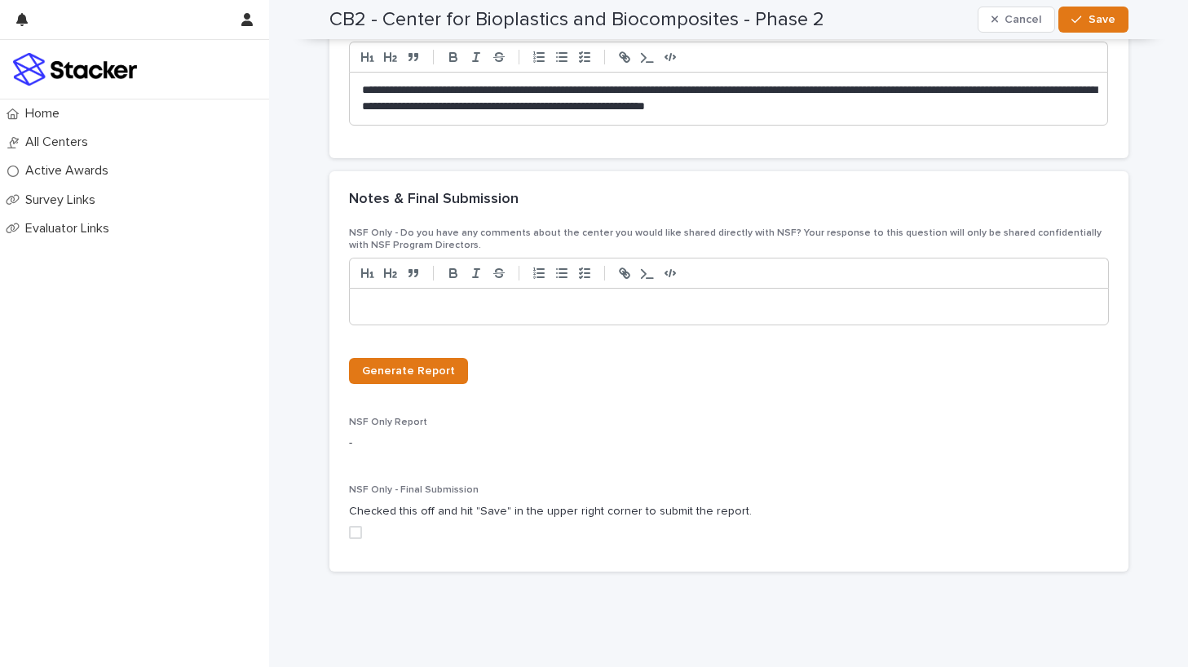
scroll to position [2149, 0]
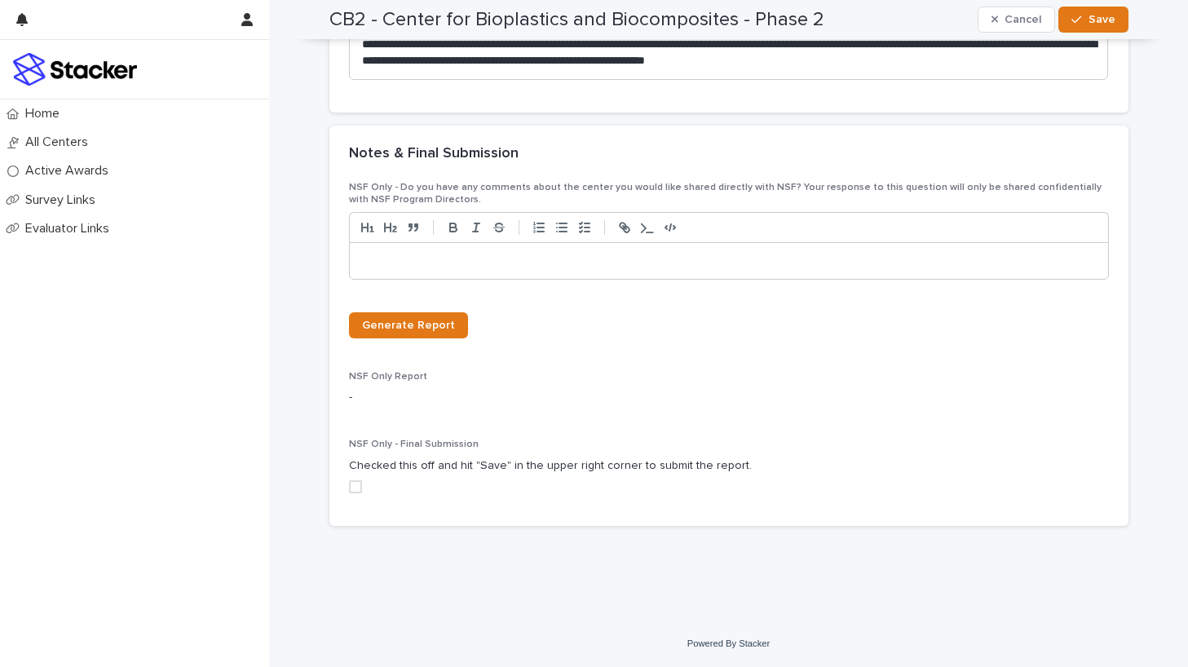
click at [353, 489] on span at bounding box center [355, 486] width 13 height 13
click at [1096, 24] on span "Save" at bounding box center [1101, 19] width 27 height 11
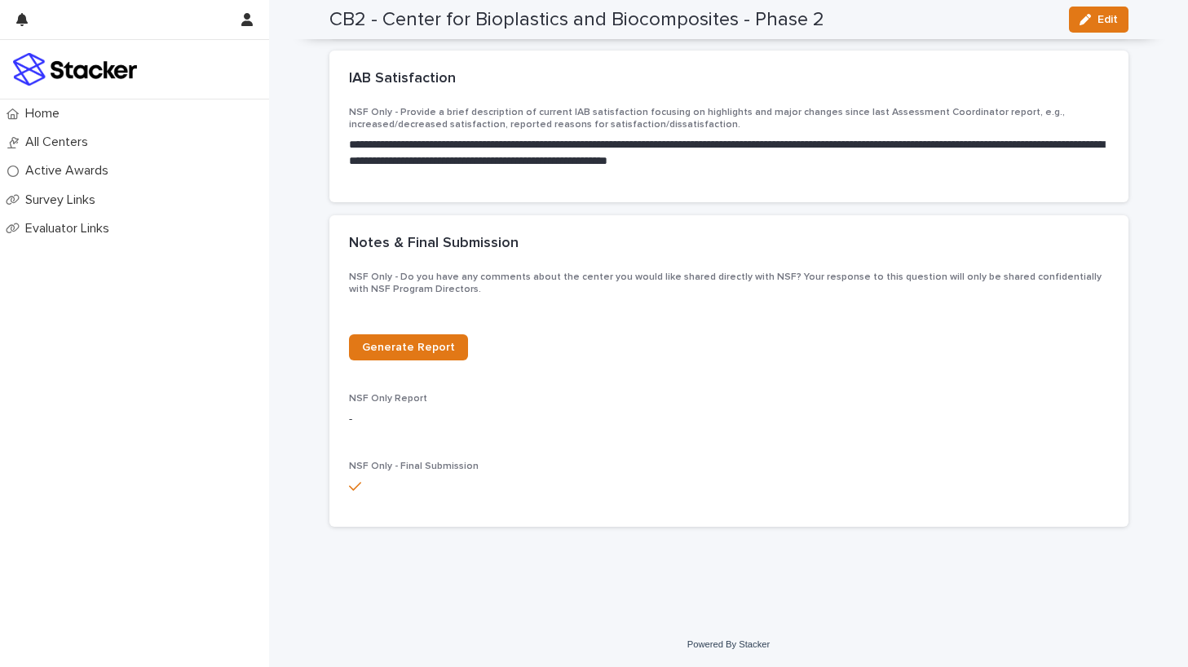
scroll to position [1672, 0]
click at [428, 350] on span "Generate Report" at bounding box center [408, 347] width 93 height 11
